Goal: Task Accomplishment & Management: Use online tool/utility

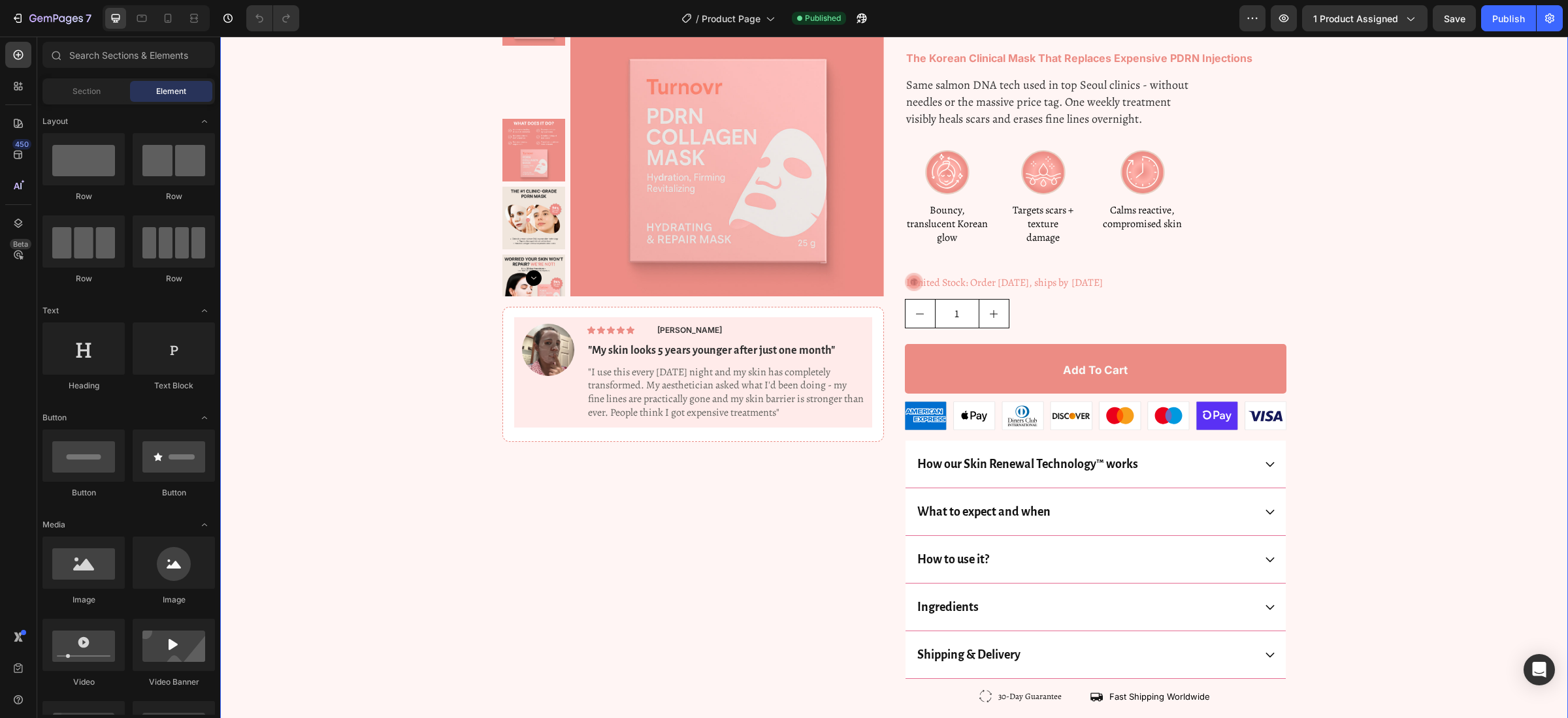
scroll to position [112, 0]
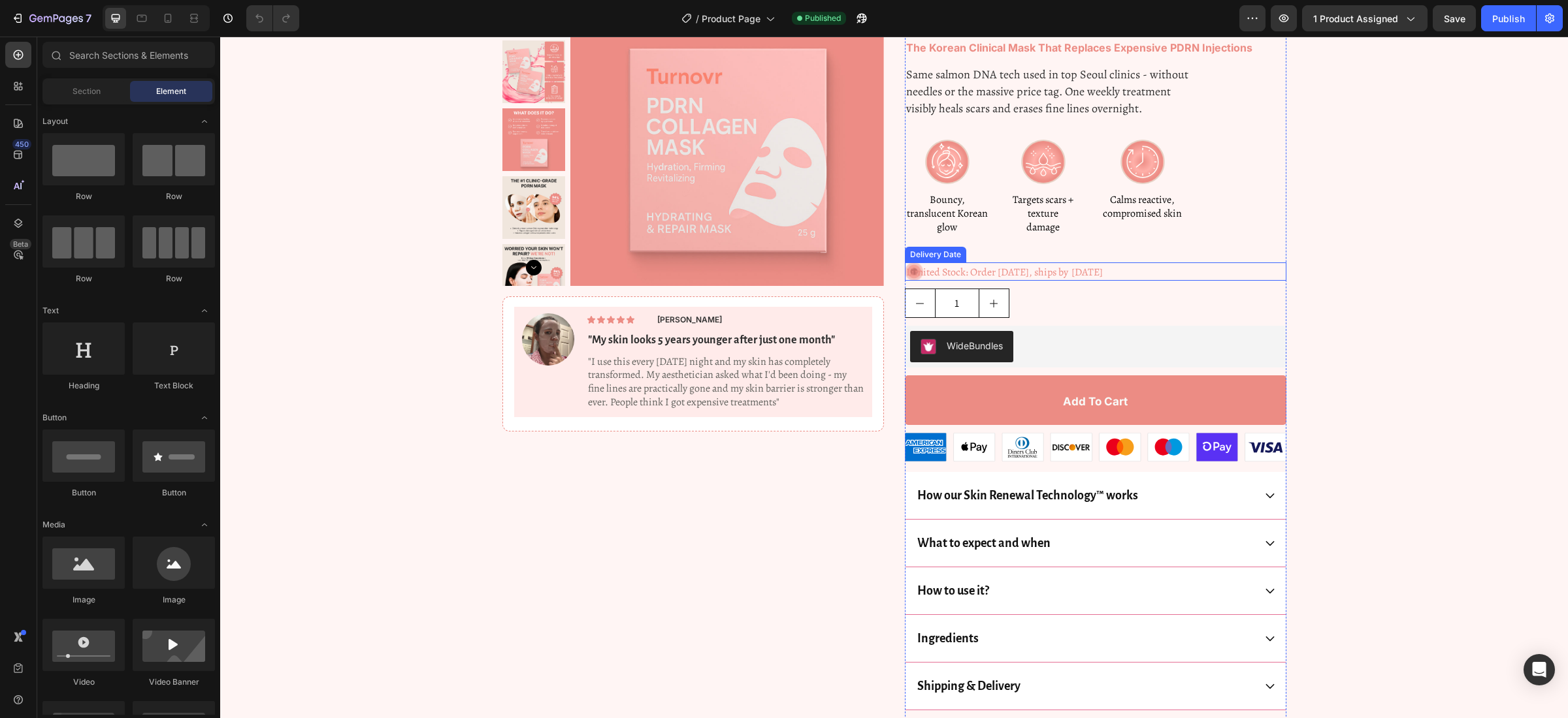
click at [1090, 272] on span "[DATE]" at bounding box center [1086, 272] width 31 height 14
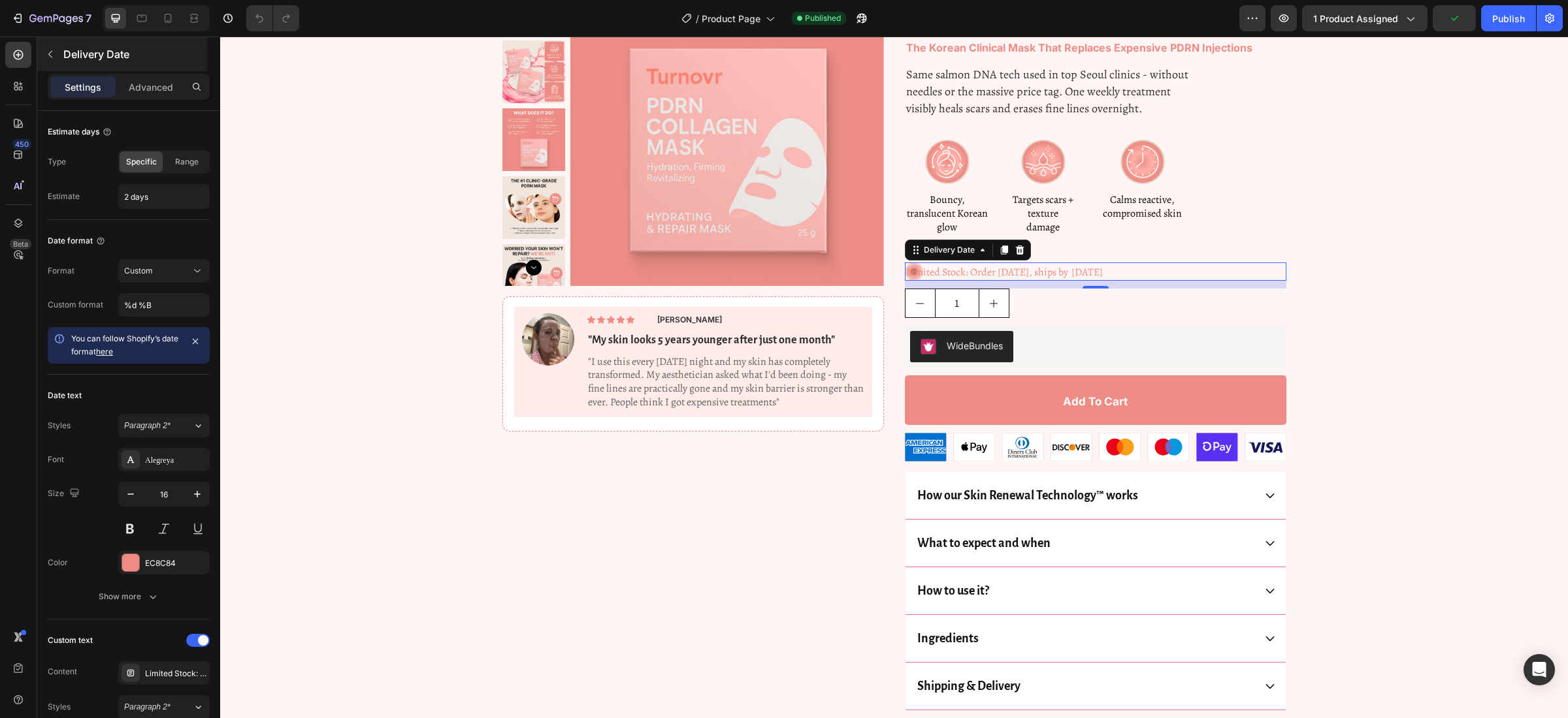
scroll to position [0, 0]
click at [45, 52] on icon "button" at bounding box center [51, 54] width 11 height 11
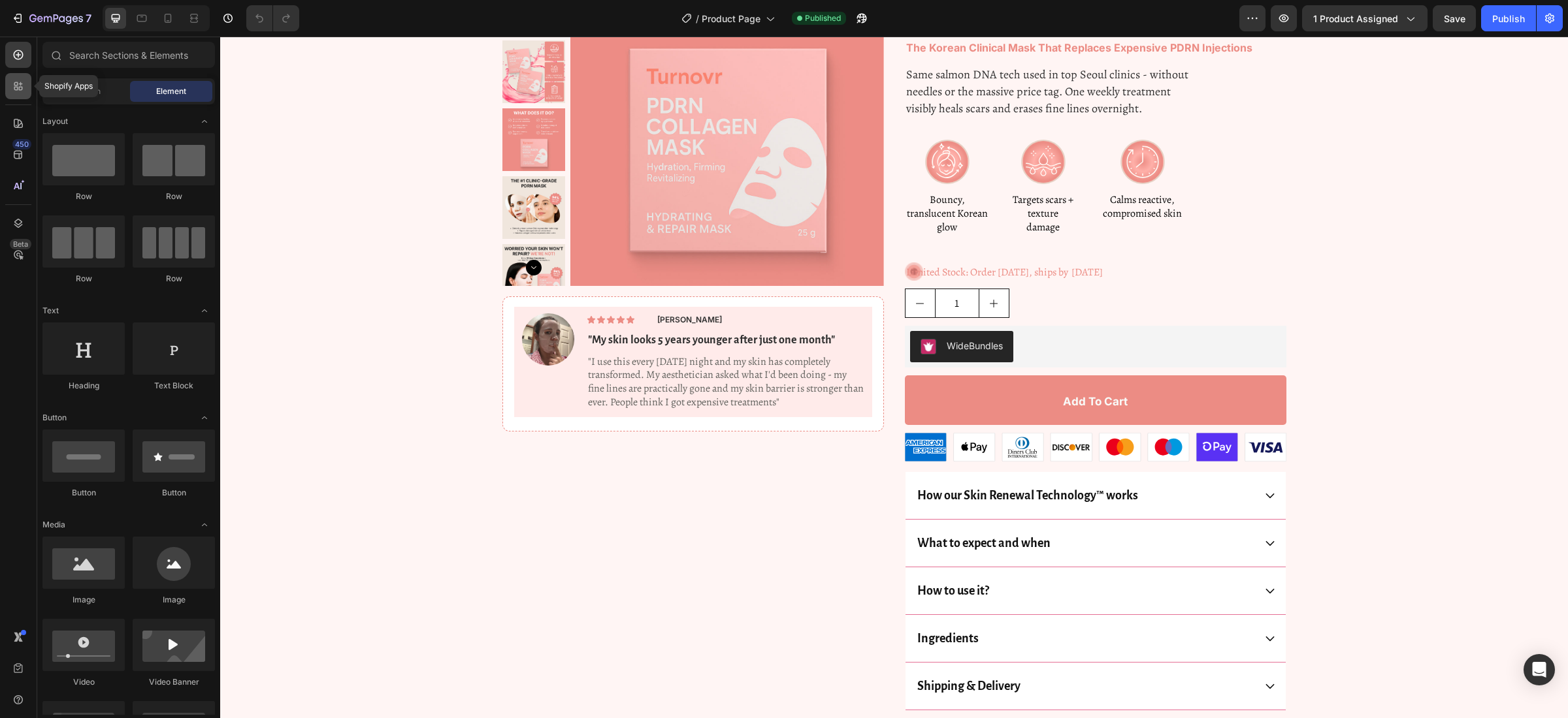
click at [23, 94] on div at bounding box center [18, 86] width 26 height 26
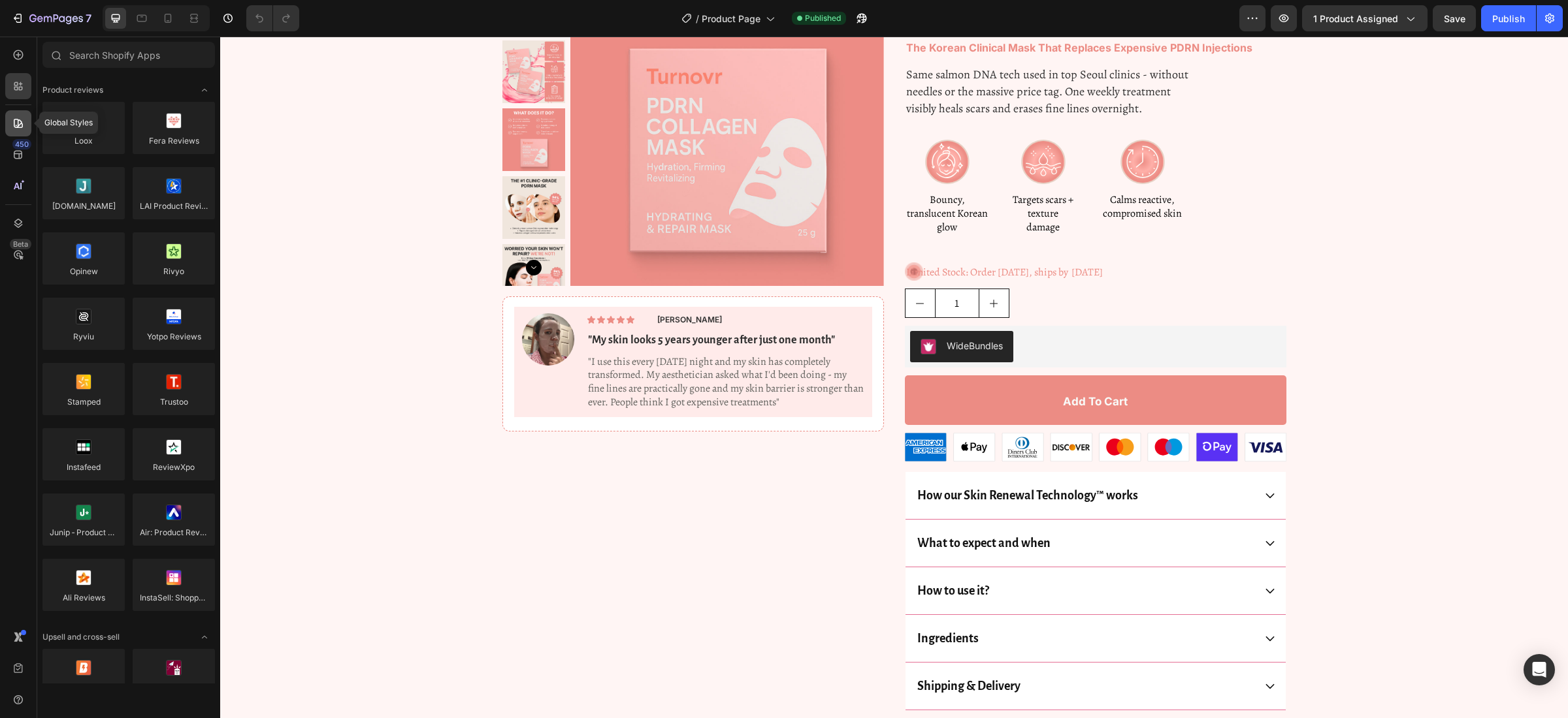
click at [21, 121] on icon at bounding box center [18, 123] width 13 height 13
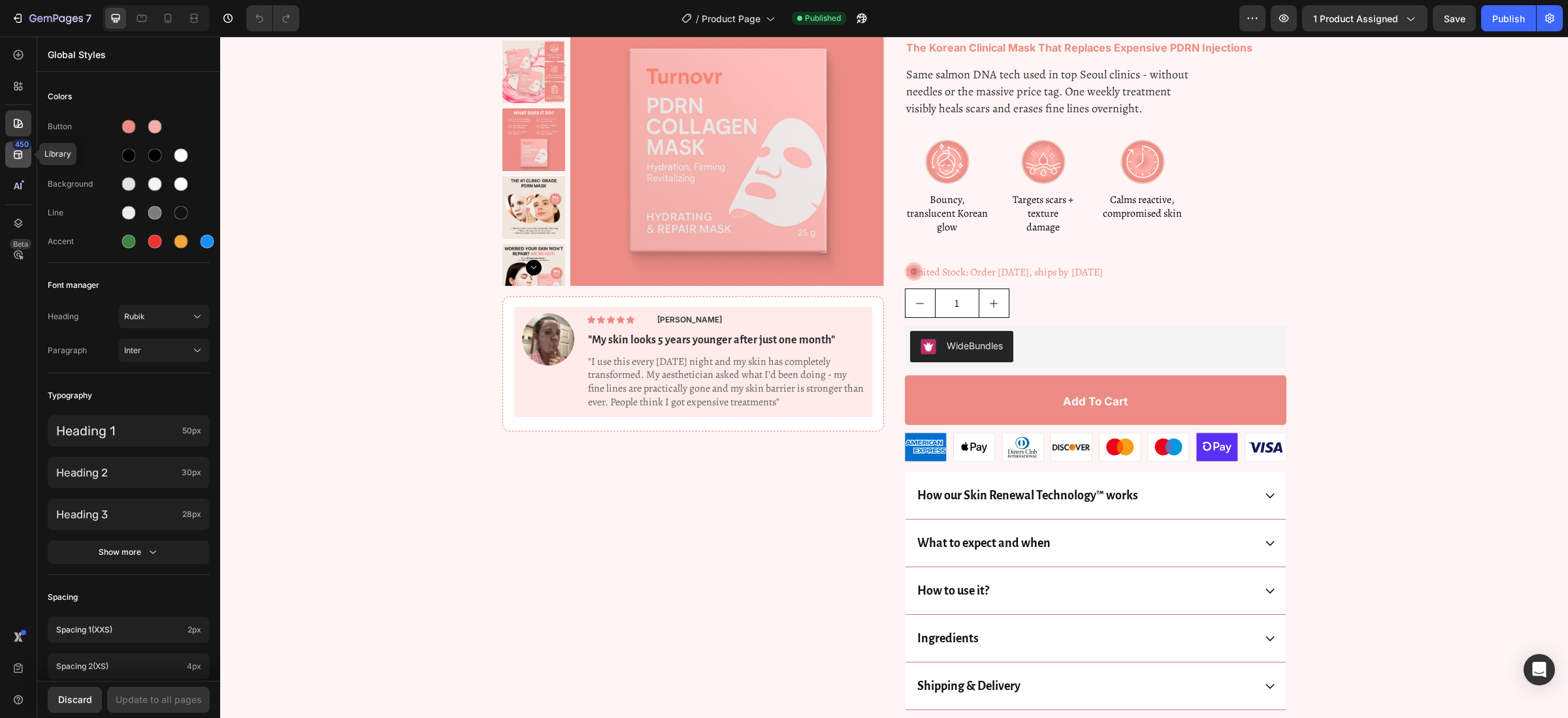
click at [20, 152] on icon at bounding box center [18, 155] width 9 height 9
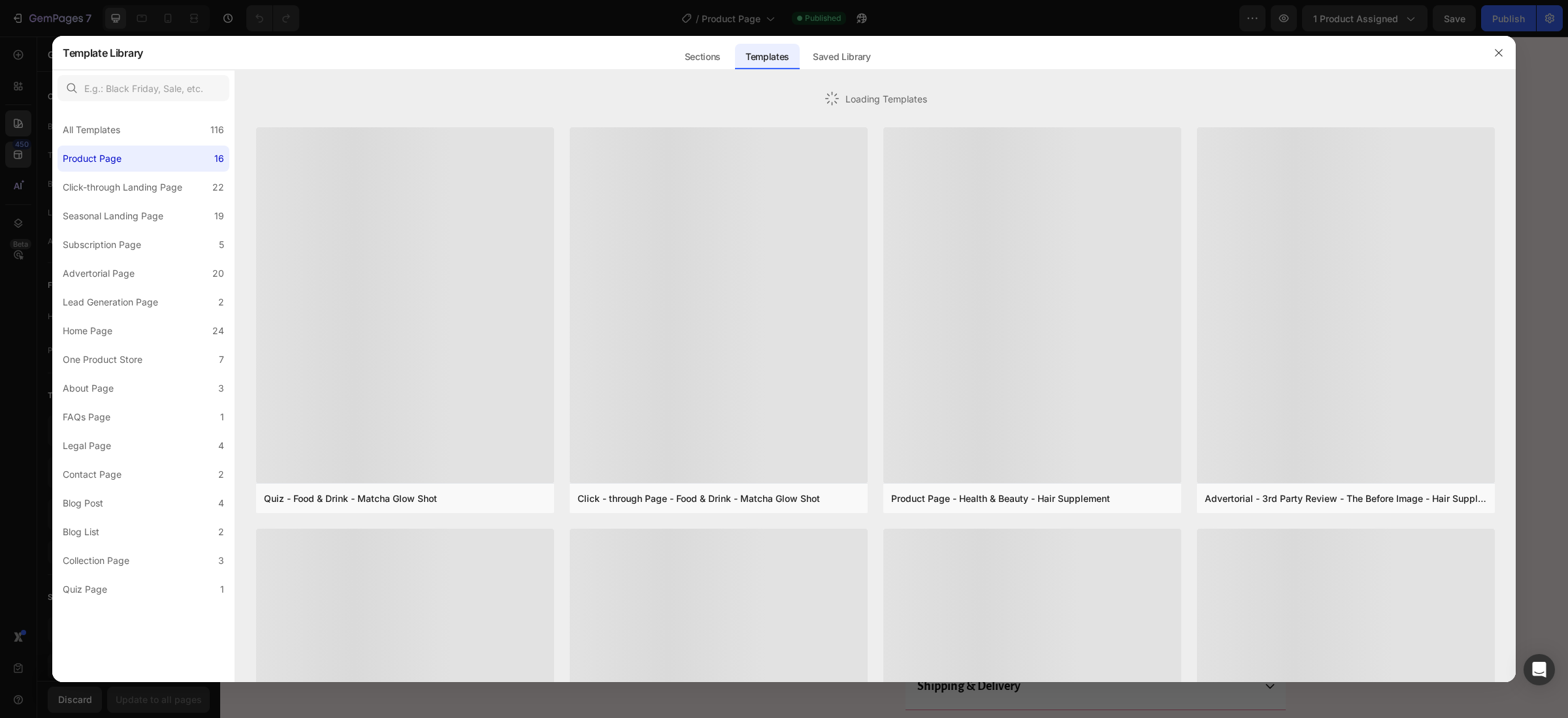
click at [26, 193] on div at bounding box center [784, 359] width 1568 height 718
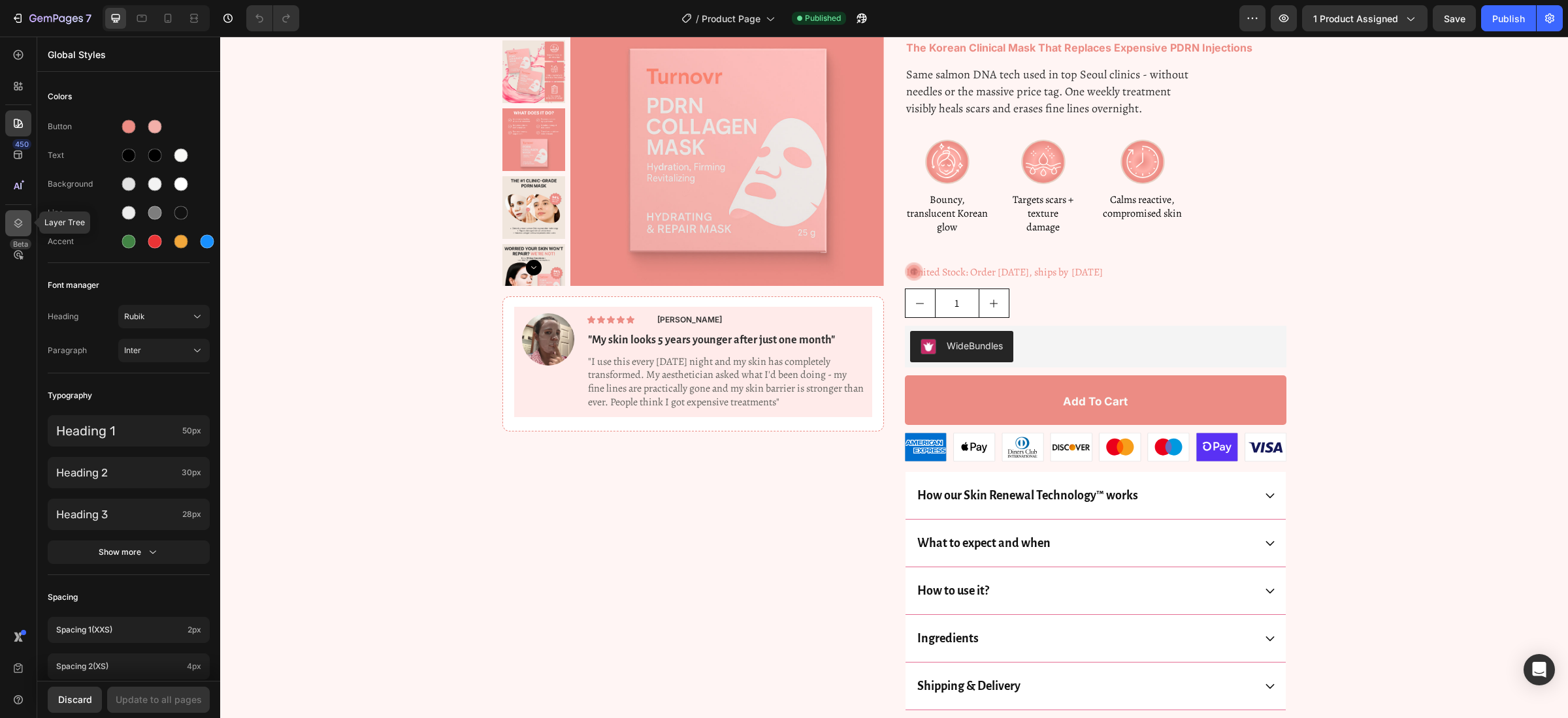
click at [26, 222] on div at bounding box center [18, 222] width 26 height 26
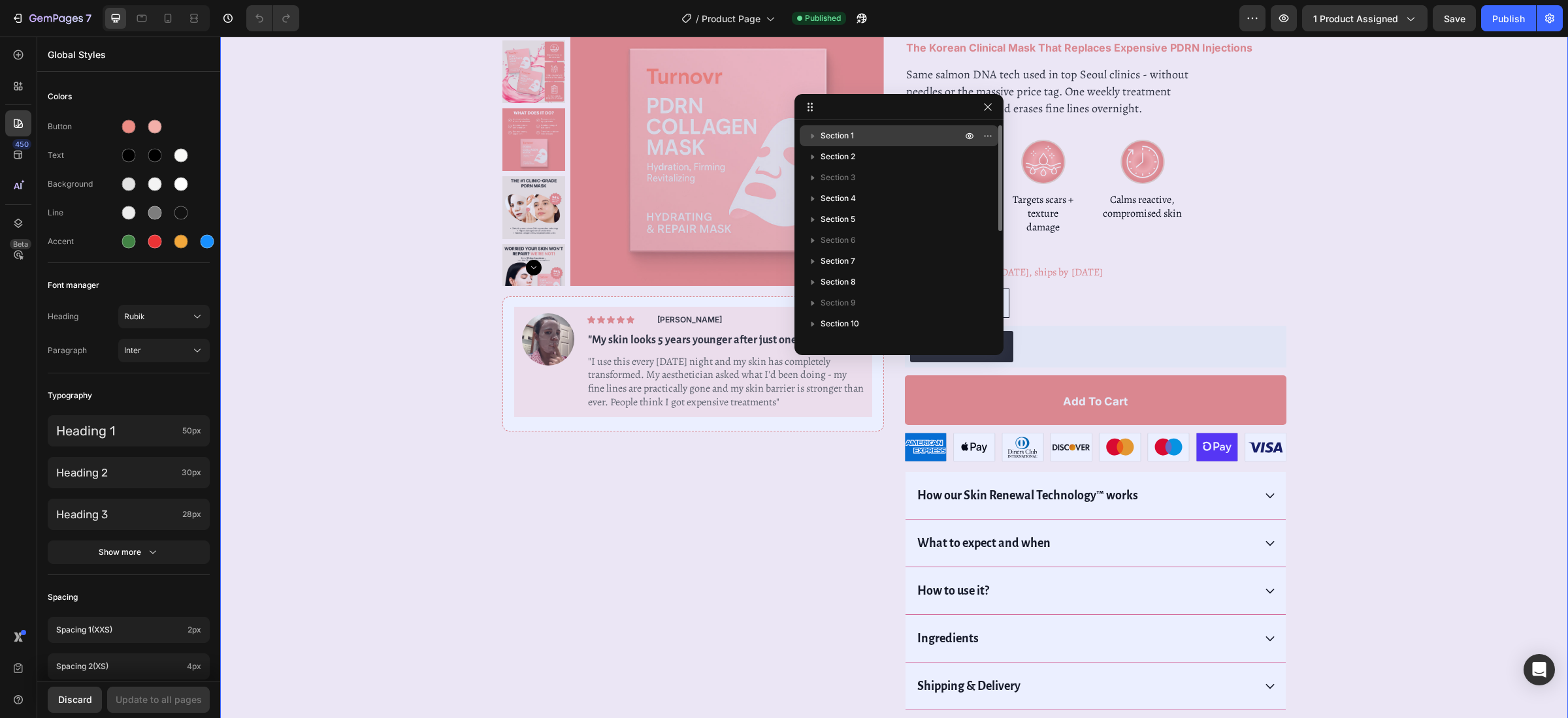
click at [820, 137] on span "Section 1" at bounding box center [837, 136] width 34 height 13
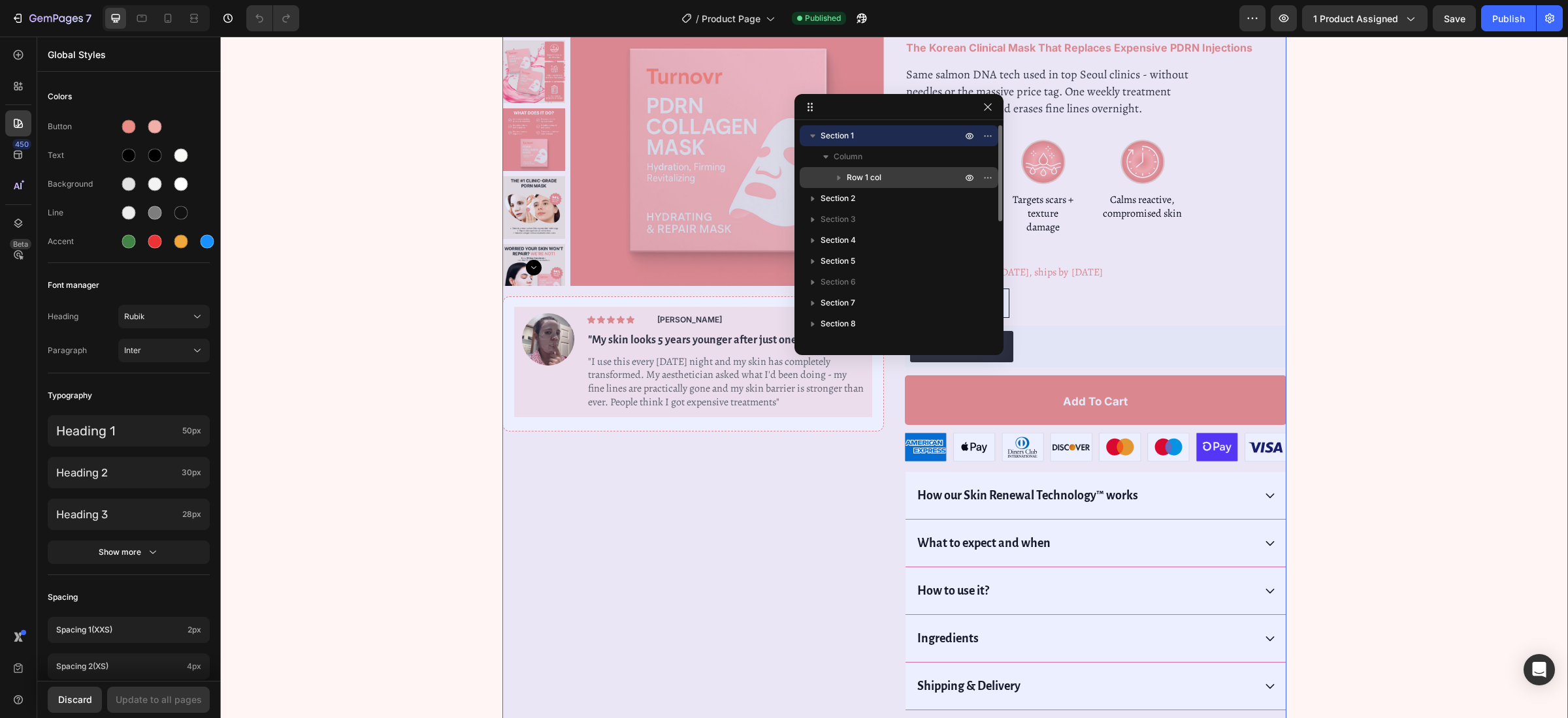
click at [837, 176] on icon "button" at bounding box center [839, 177] width 13 height 13
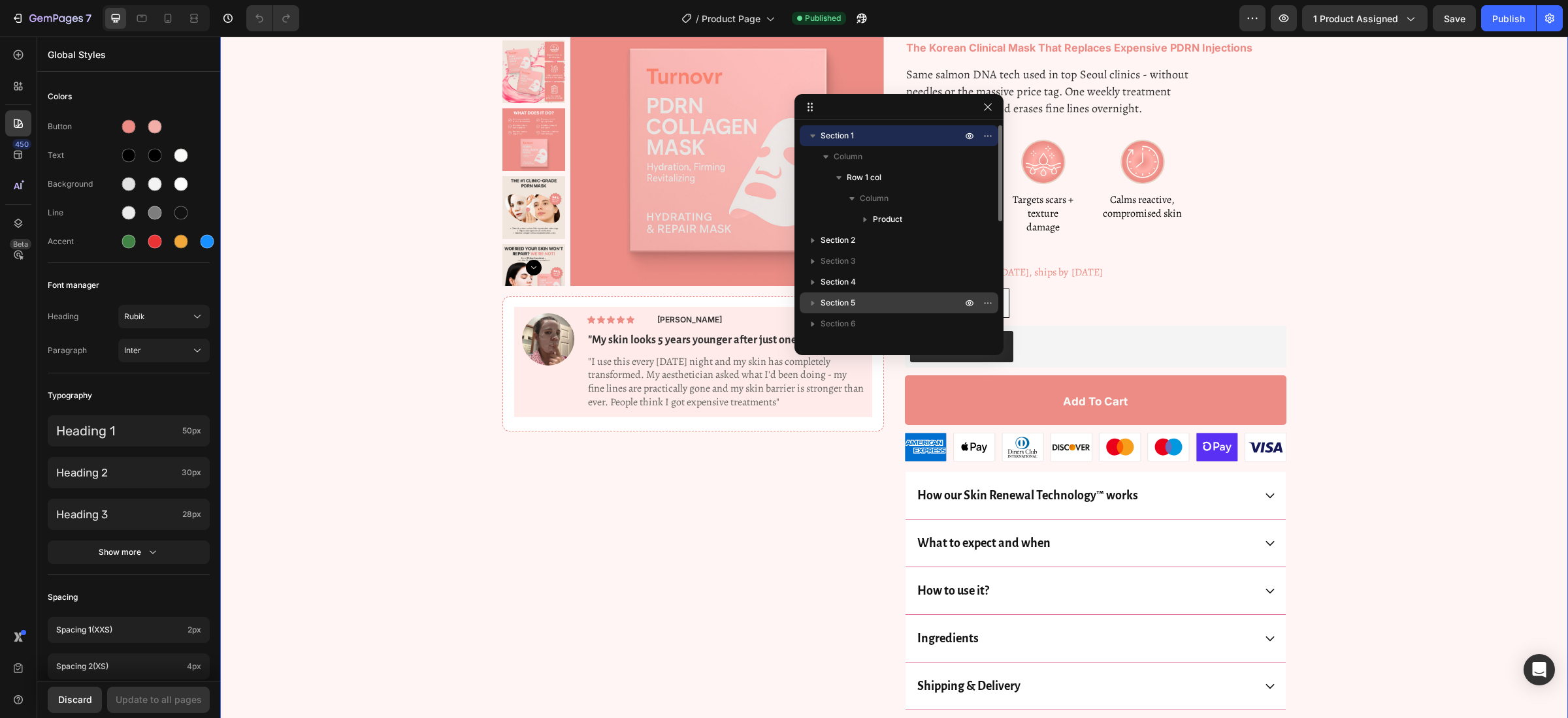
click at [859, 300] on p "Section 5" at bounding box center [892, 303] width 144 height 13
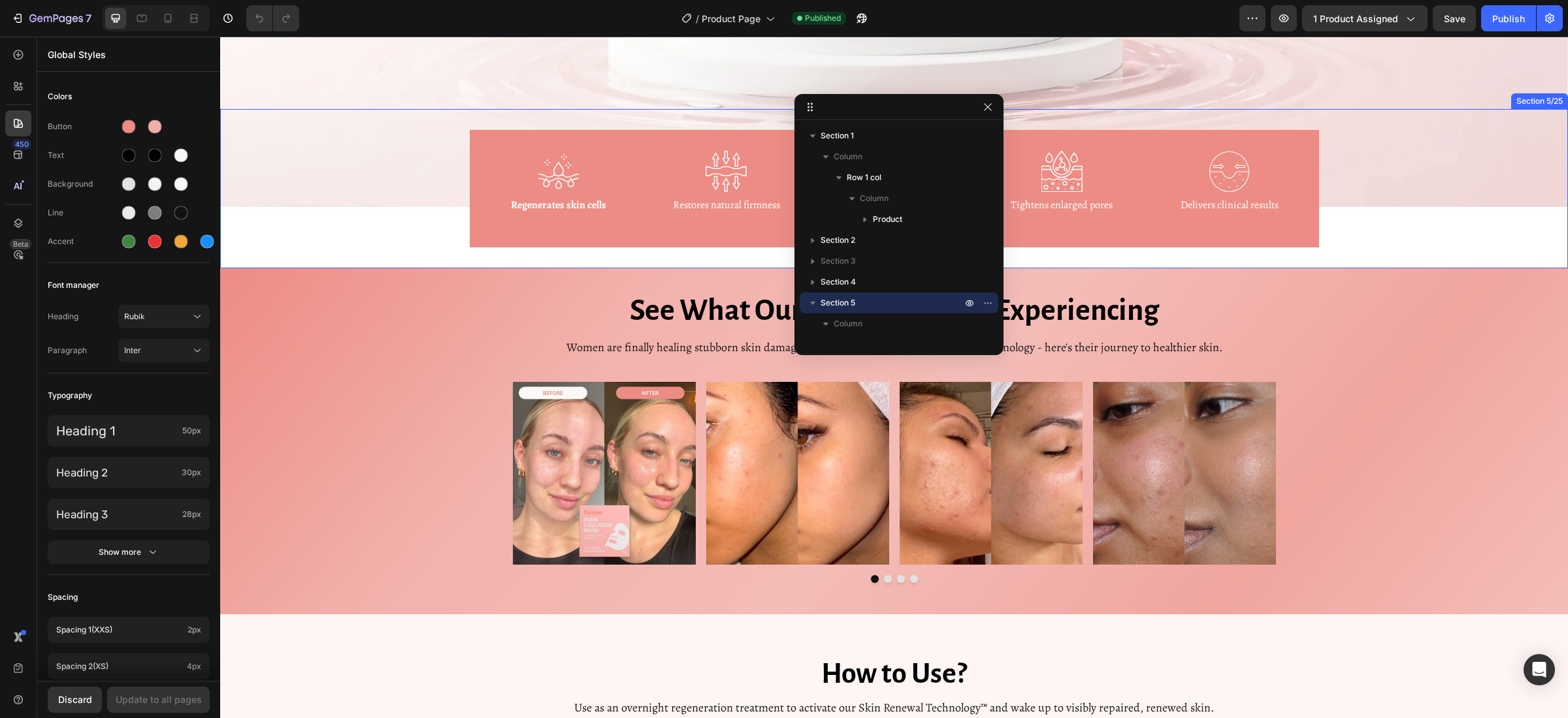
scroll to position [1560, 0]
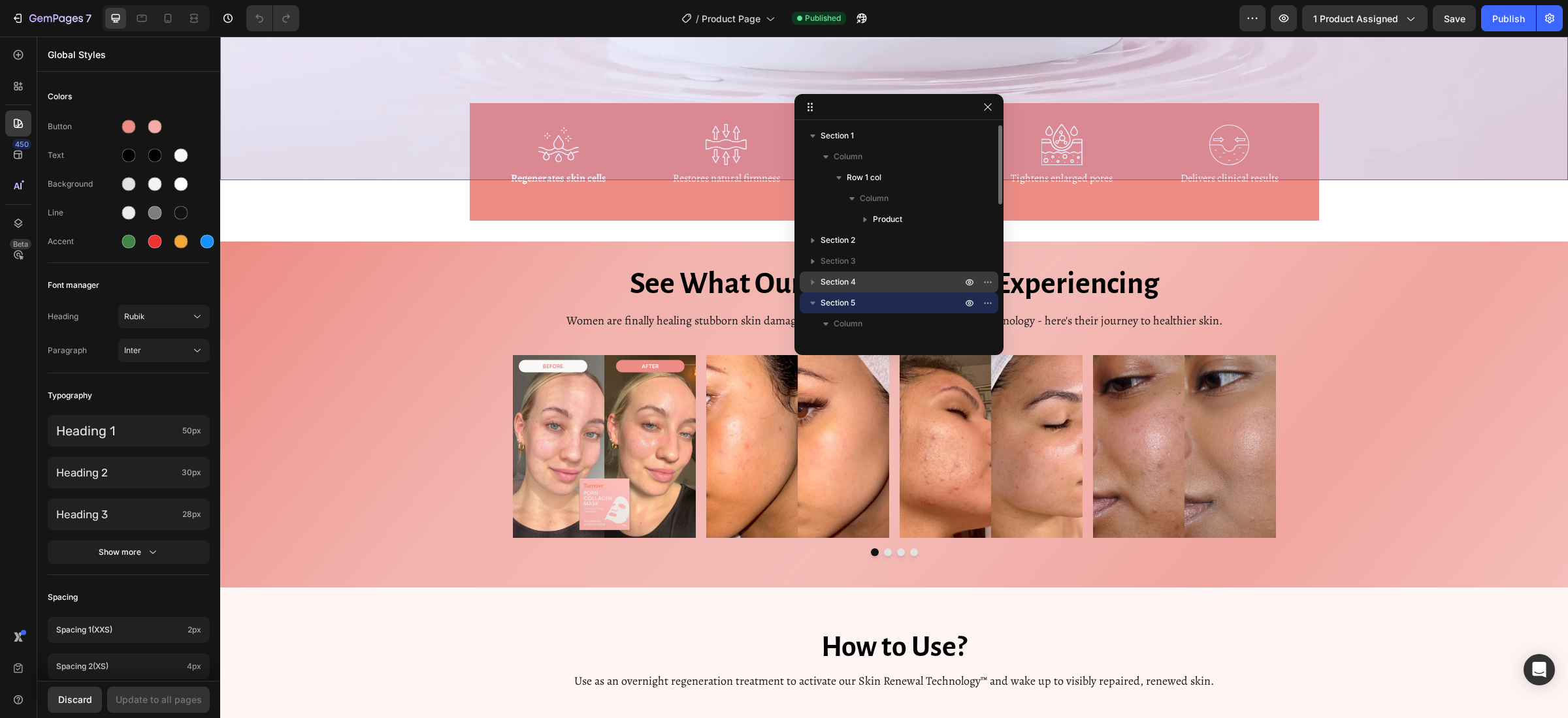
click at [946, 279] on p "Section 4" at bounding box center [892, 282] width 144 height 13
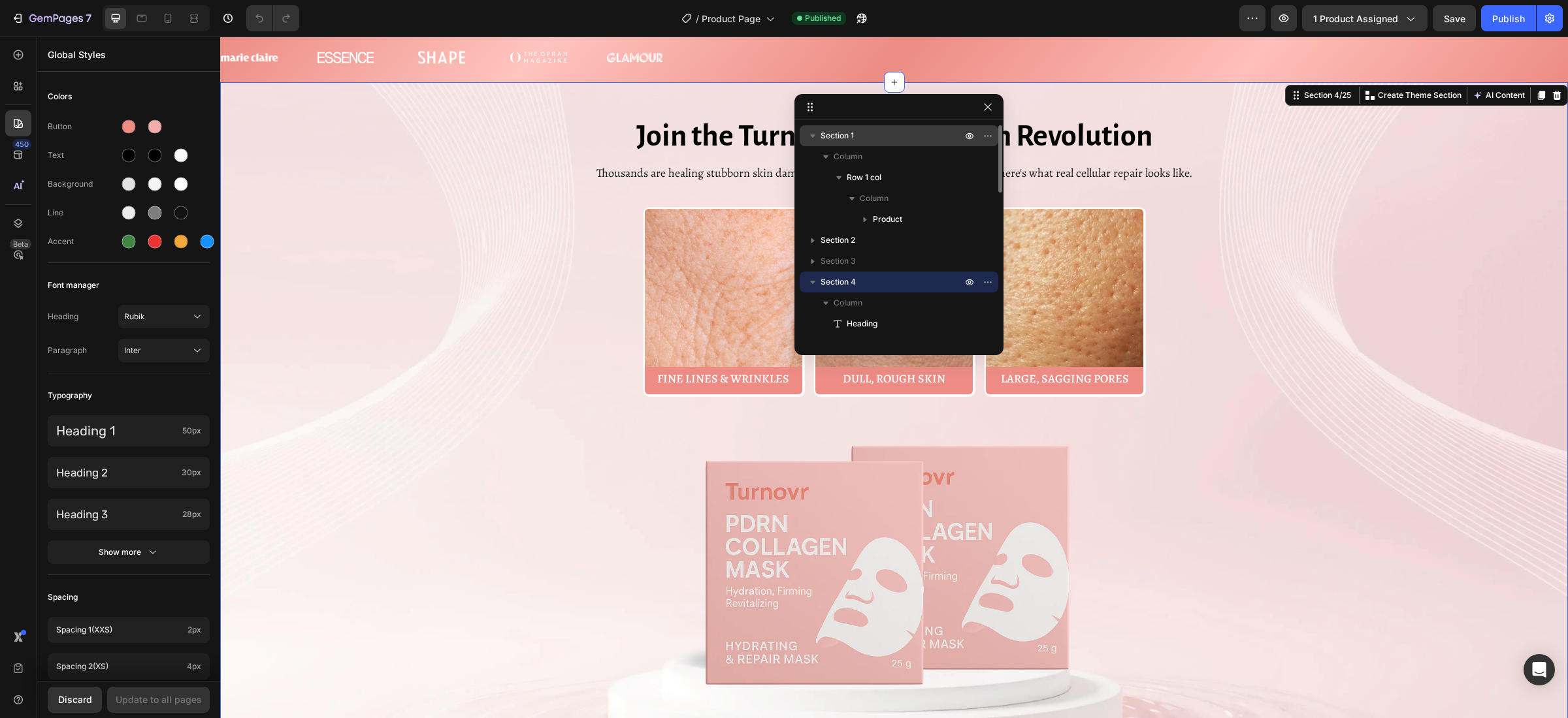
click at [881, 142] on p "Section 1" at bounding box center [892, 136] width 144 height 13
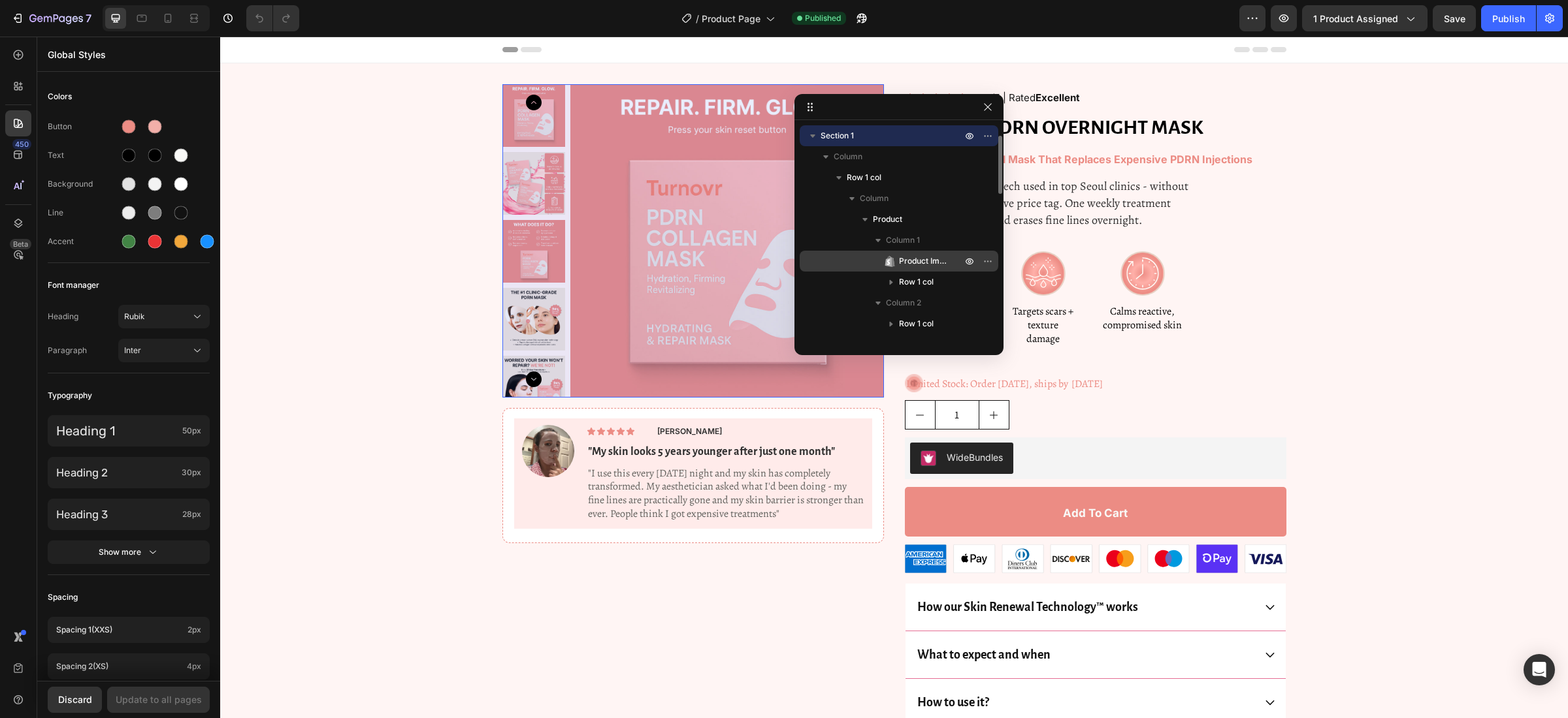
scroll to position [36, 0]
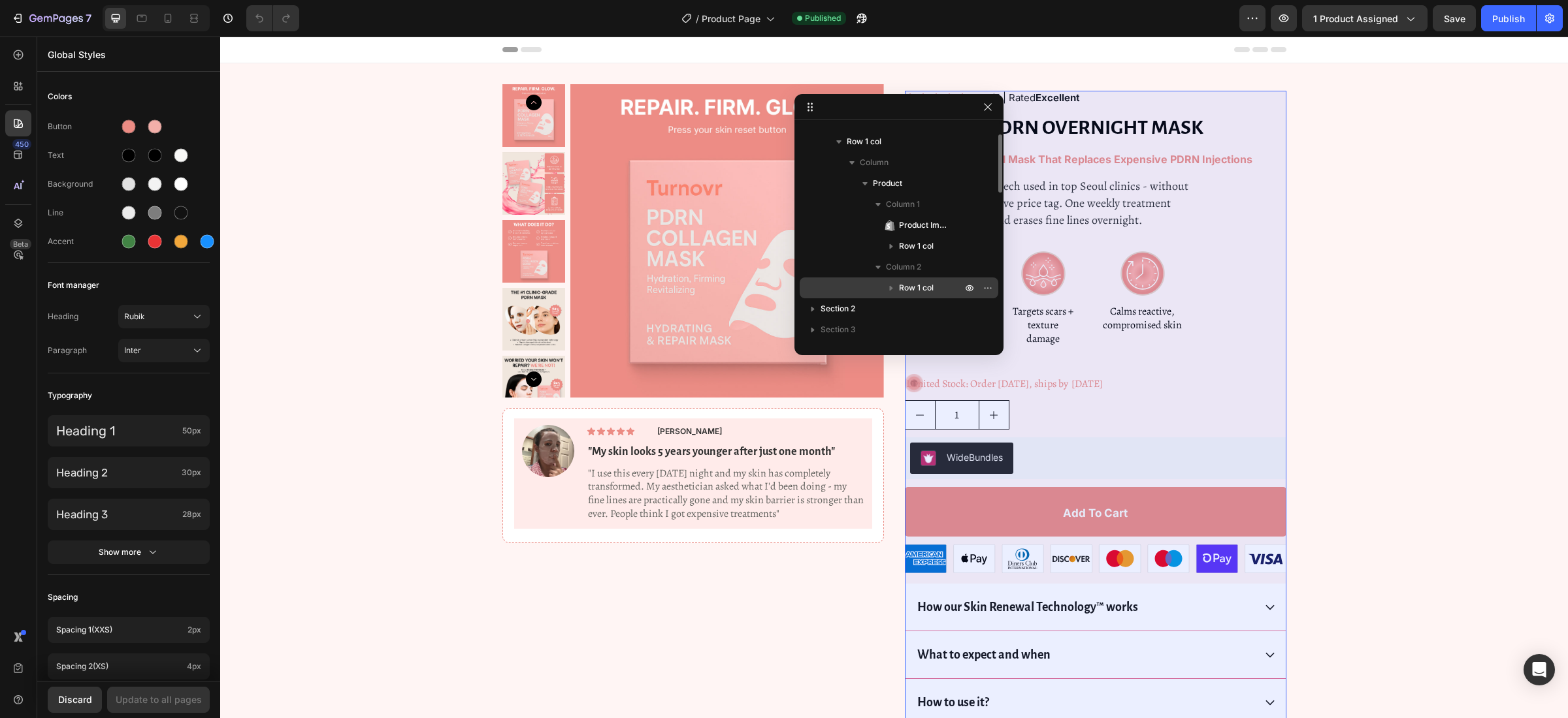
click at [890, 286] on icon "button" at bounding box center [892, 289] width 4 height 5
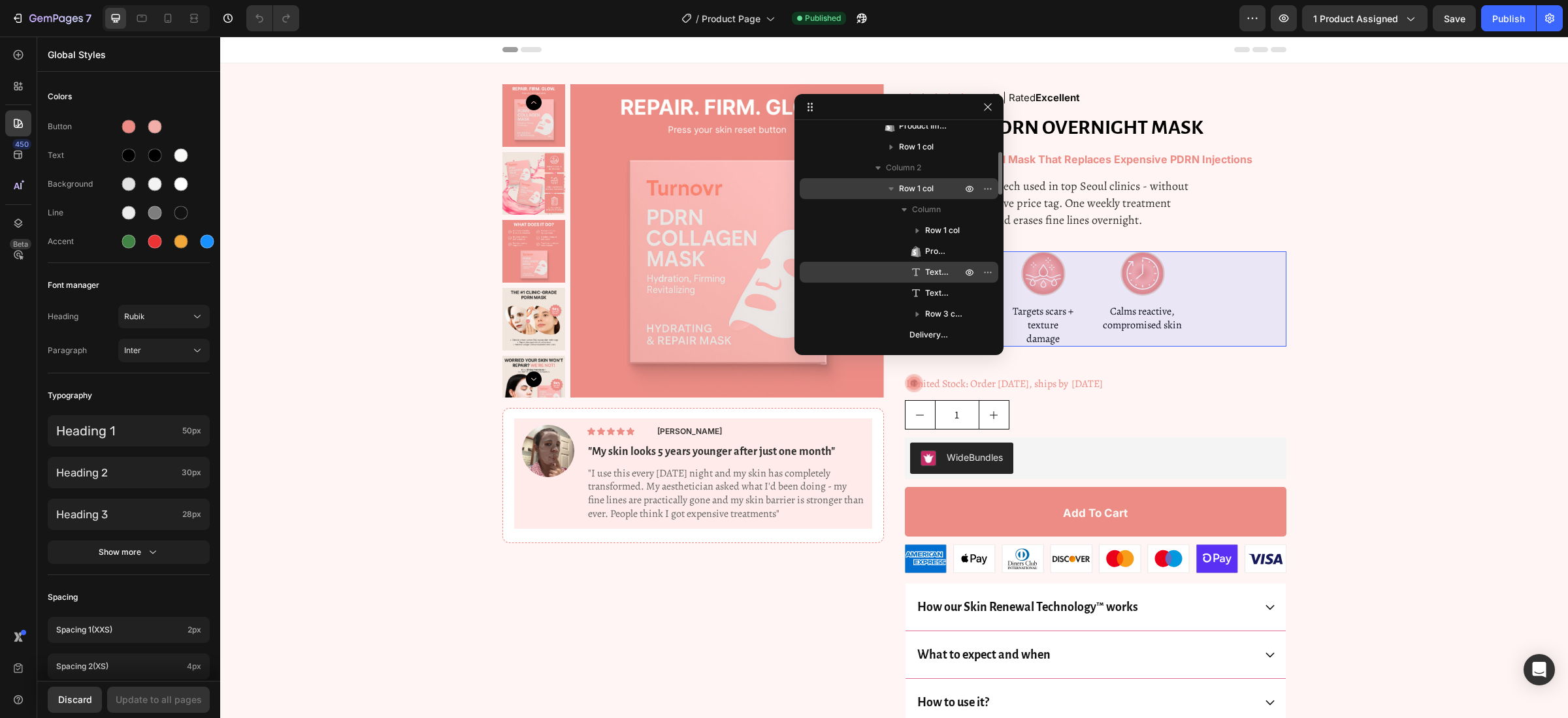
scroll to position [188, 0]
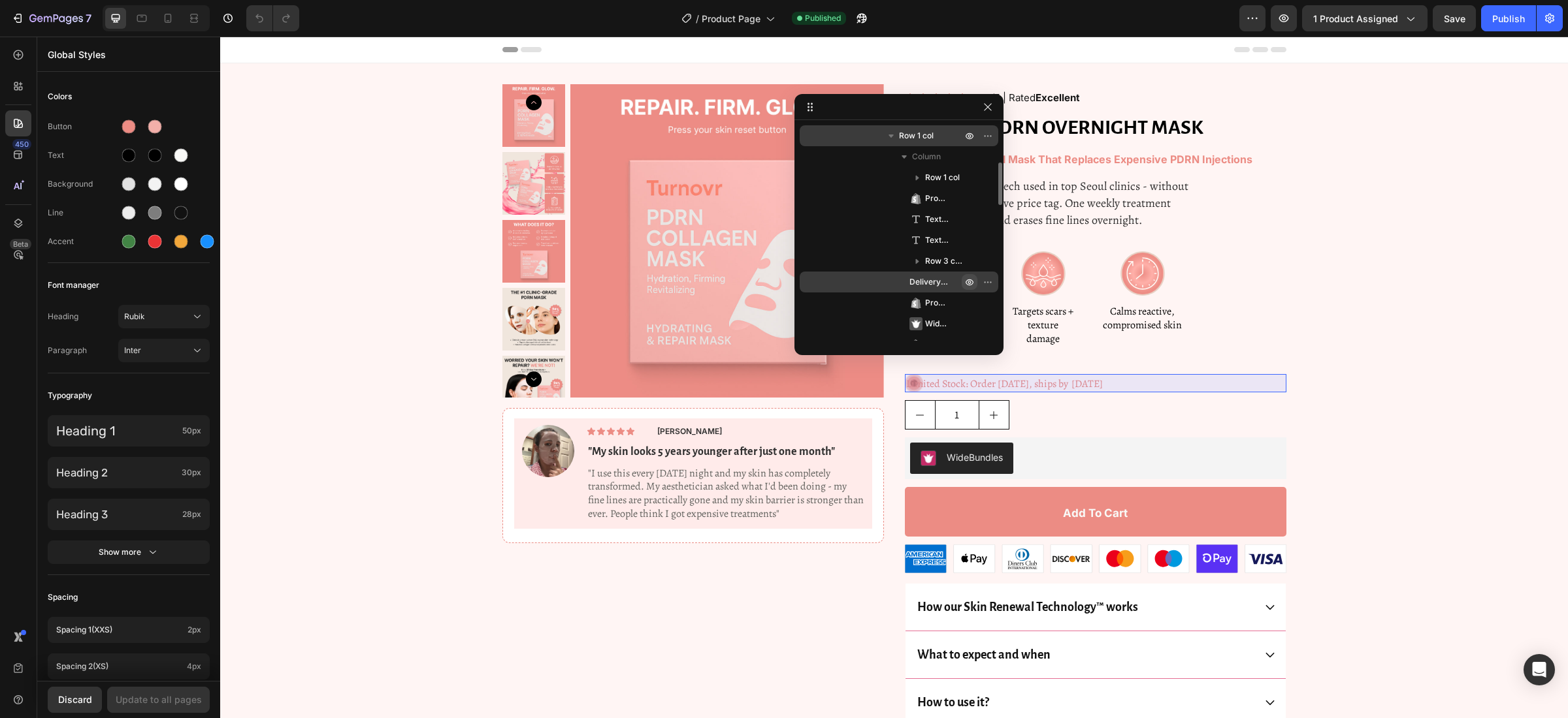
click at [970, 277] on icon "button" at bounding box center [970, 282] width 11 height 11
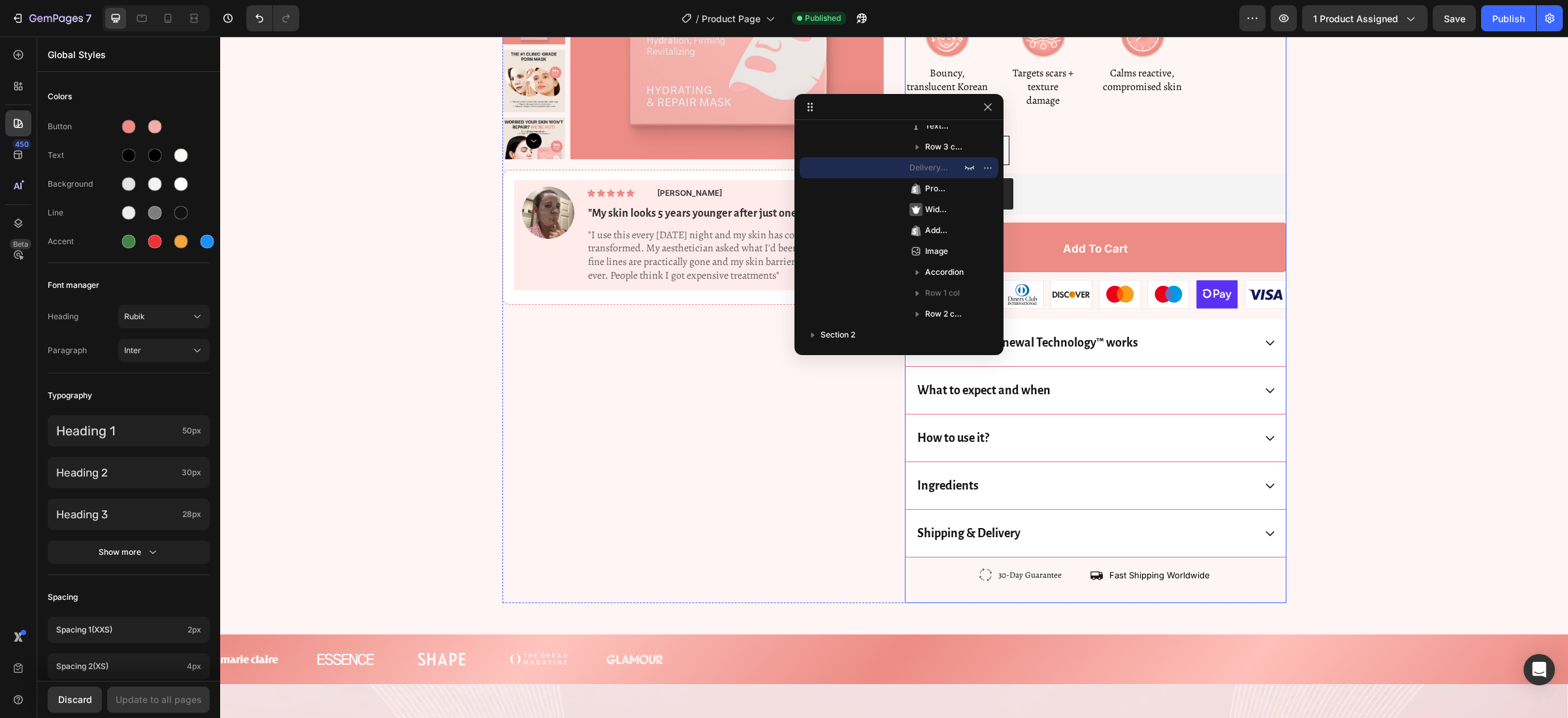
scroll to position [276, 0]
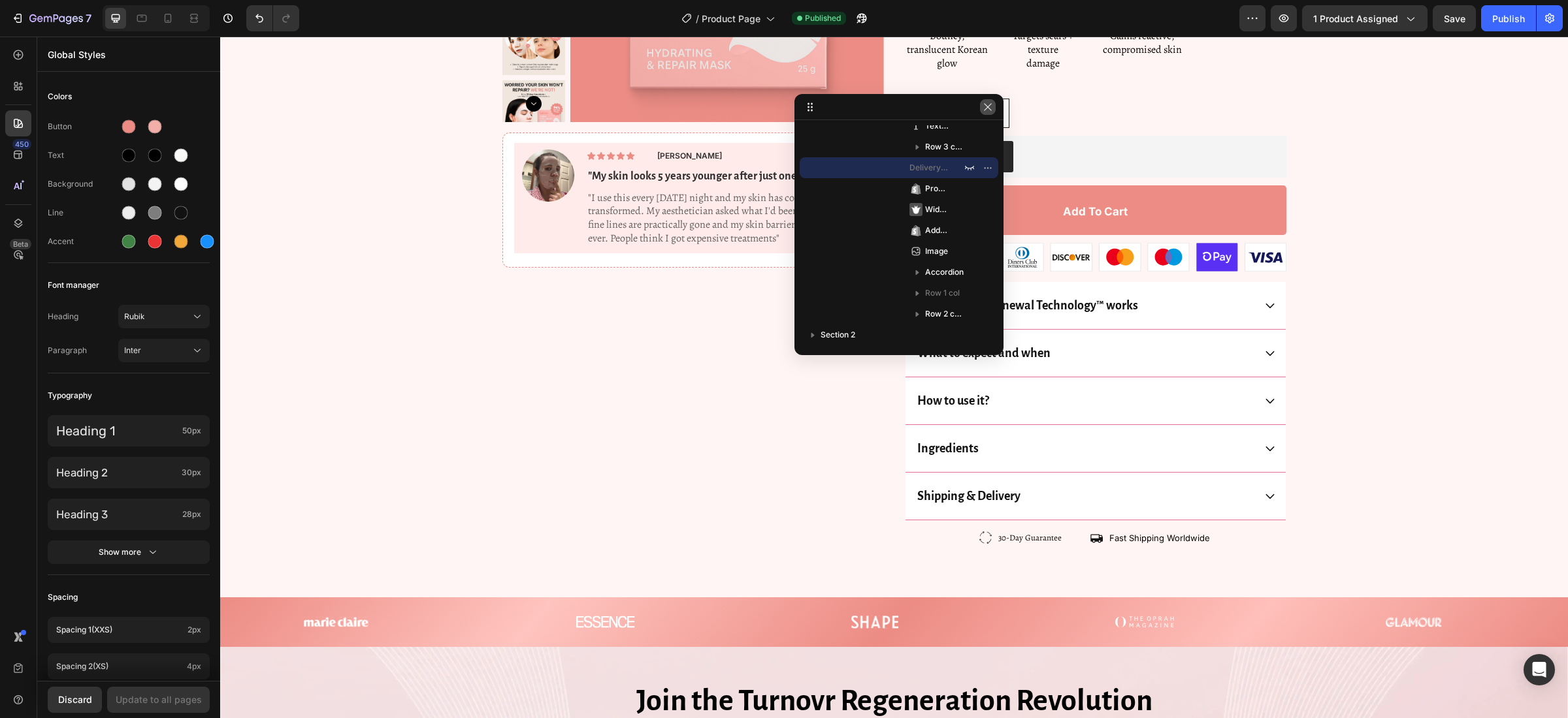
click at [984, 107] on icon "button" at bounding box center [988, 107] width 11 height 11
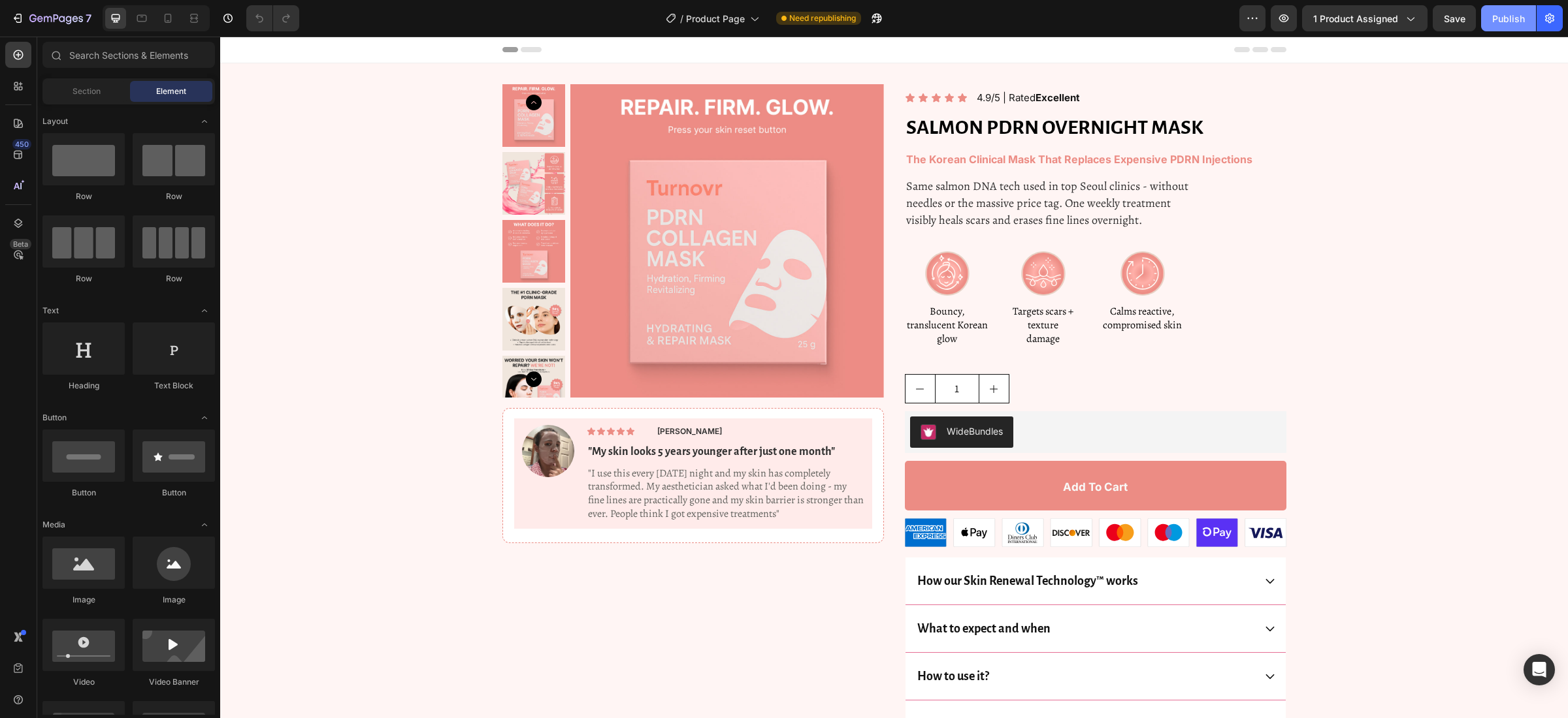
click at [1525, 12] on button "Publish" at bounding box center [1509, 18] width 55 height 26
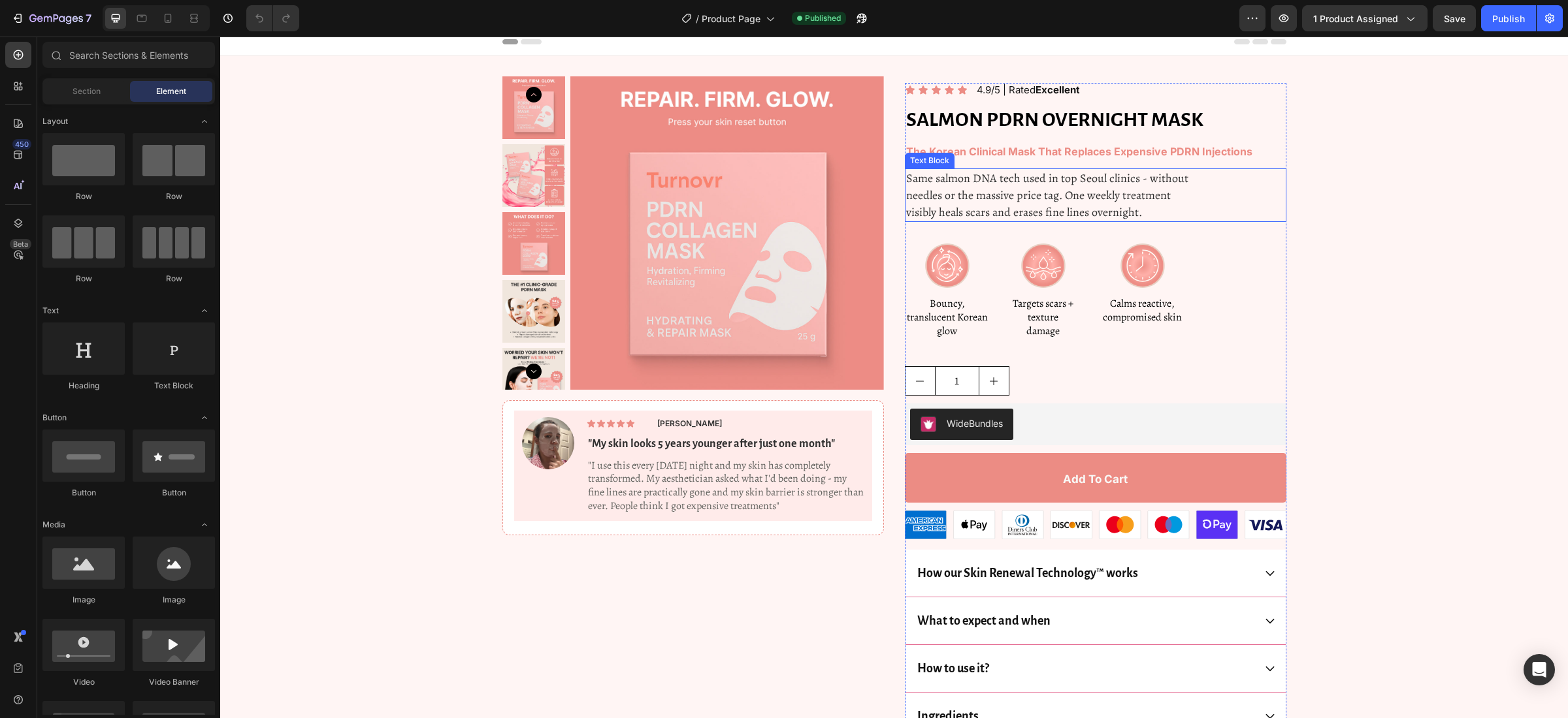
scroll to position [12, 0]
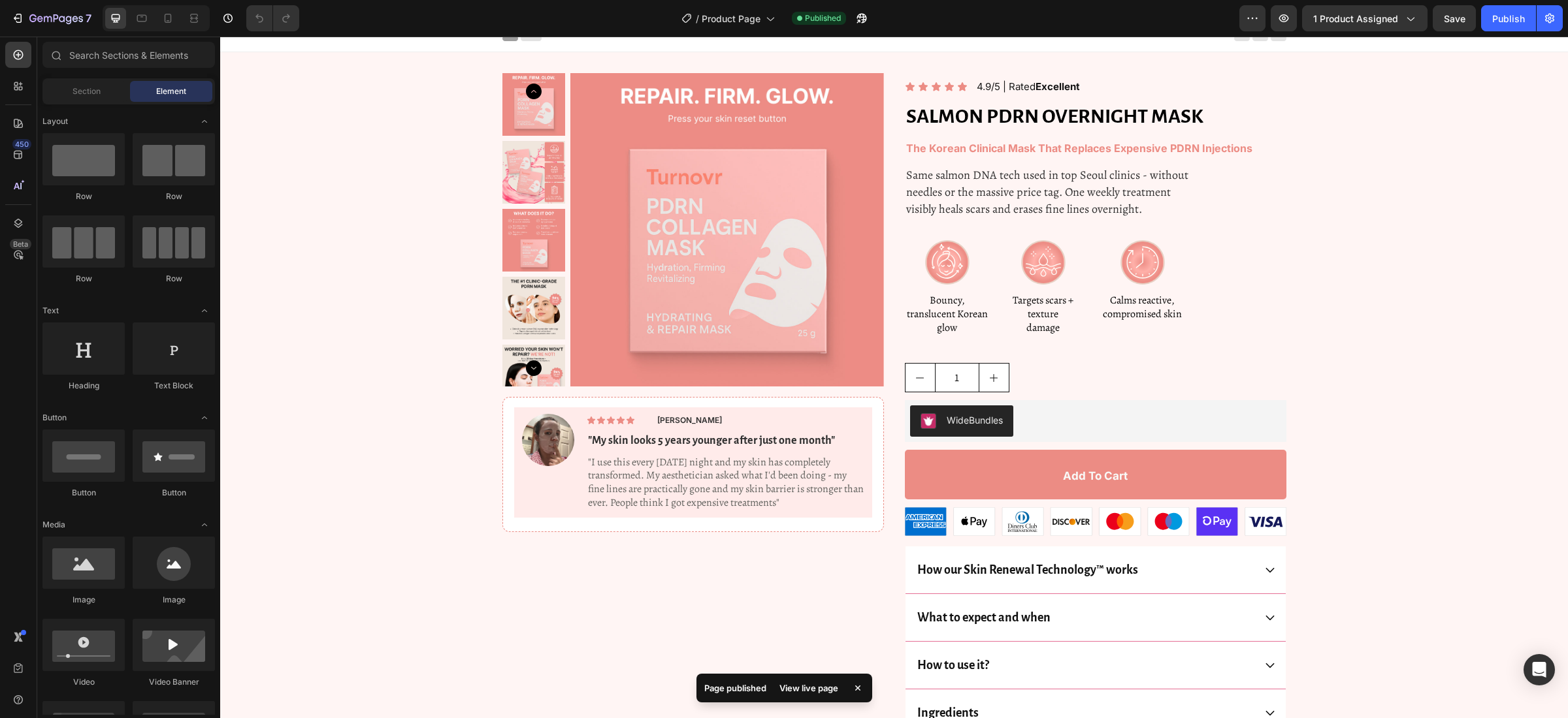
click at [808, 689] on div "View live page" at bounding box center [809, 688] width 74 height 19
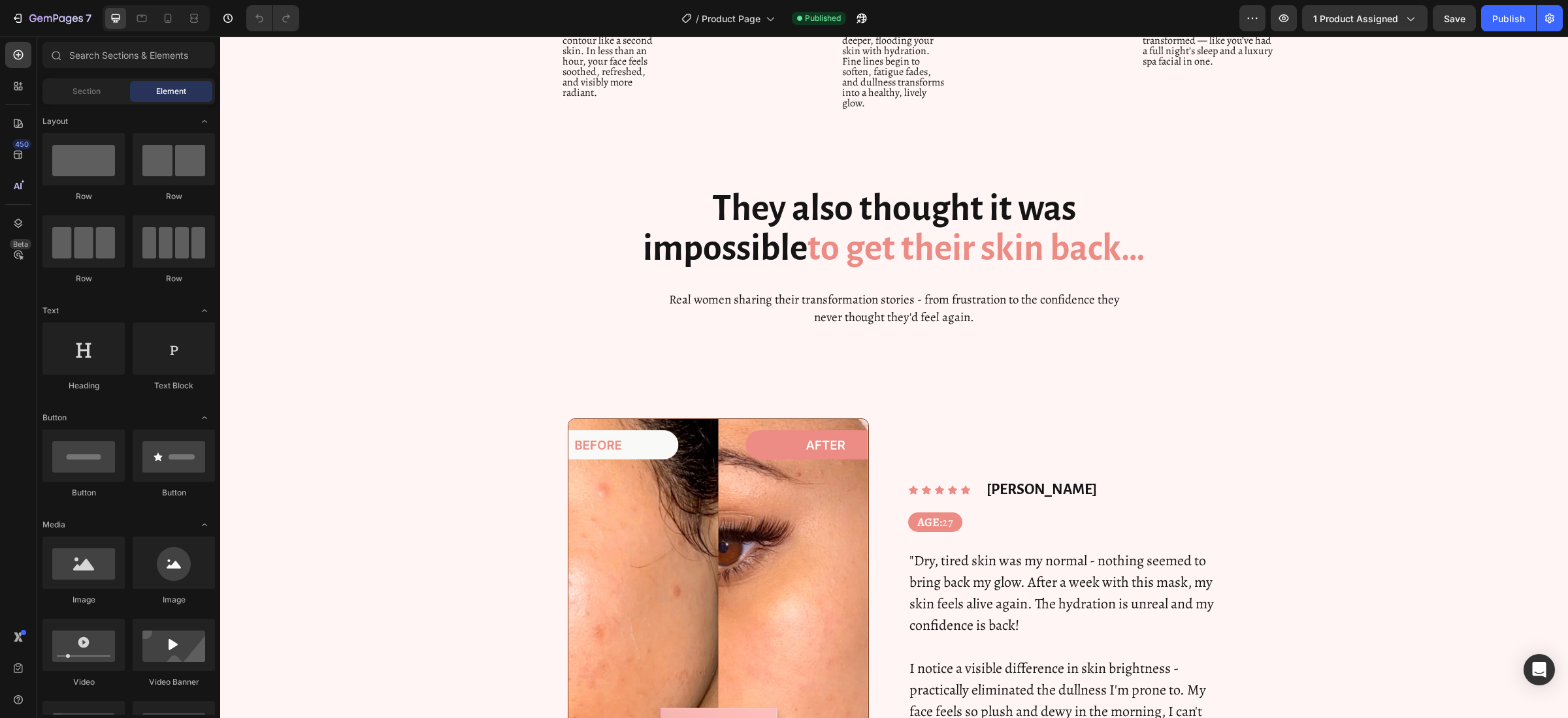
scroll to position [6340, 0]
